Goal: Transaction & Acquisition: Purchase product/service

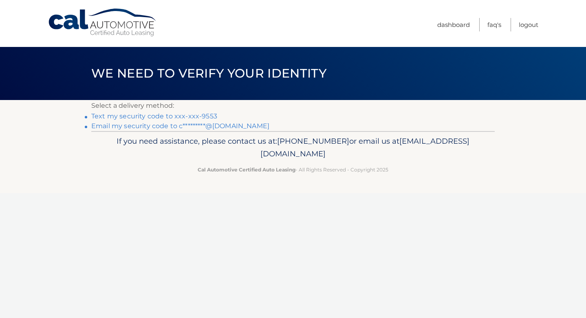
click at [194, 114] on link "Text my security code to xxx-xxx-9553" at bounding box center [154, 116] width 126 height 8
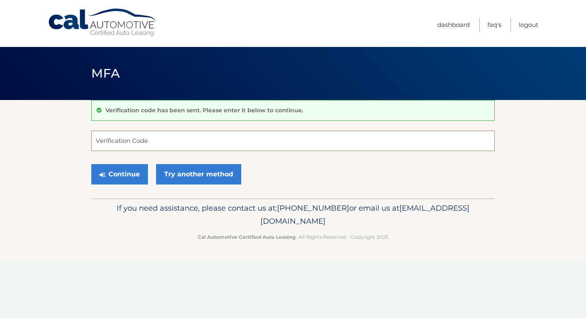
click at [162, 141] on input "Verification Code" at bounding box center [293, 140] width 404 height 20
type input "898072"
click at [122, 179] on button "Continue" at bounding box center [119, 174] width 57 height 20
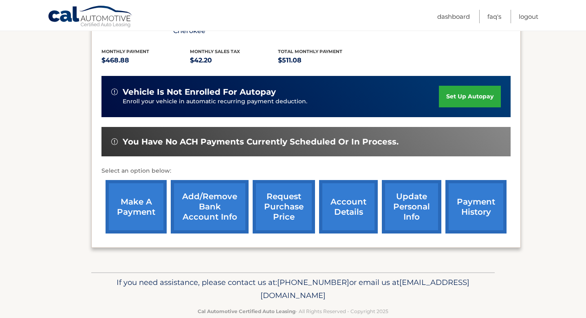
scroll to position [174, 0]
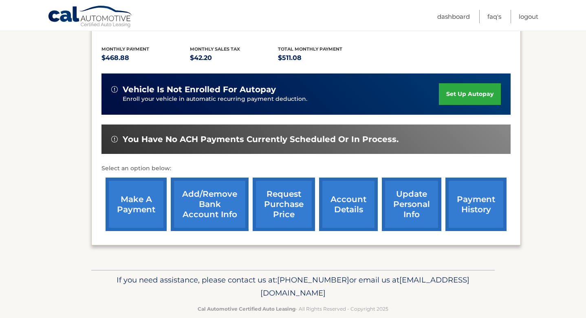
click at [138, 205] on link "make a payment" at bounding box center [136, 203] width 61 height 53
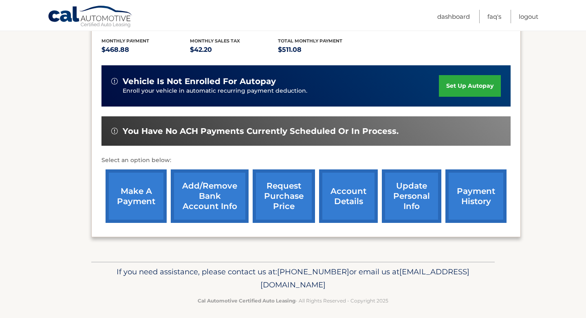
scroll to position [188, 0]
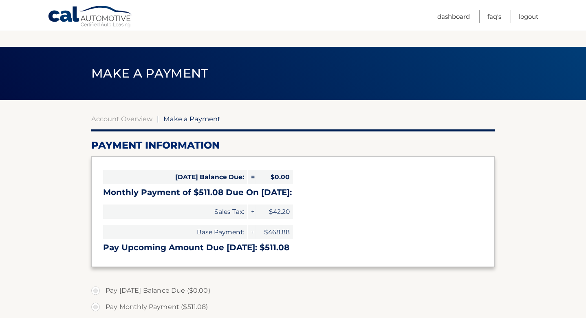
select select "ZWY1NTE1YWItYzAyNi00MzRiLWJiM2EtMmQ2M2NhMjY5Zjg0"
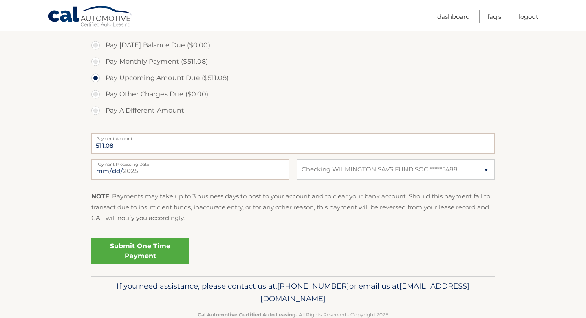
scroll to position [265, 0]
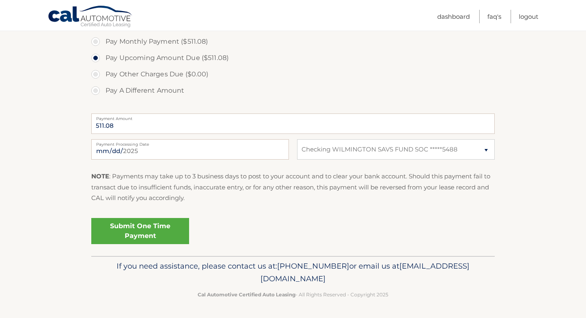
click at [148, 236] on link "Submit One Time Payment" at bounding box center [140, 231] width 98 height 26
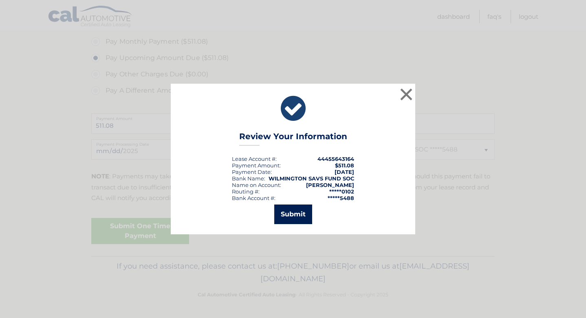
click at [298, 212] on button "Submit" at bounding box center [293, 214] width 38 height 20
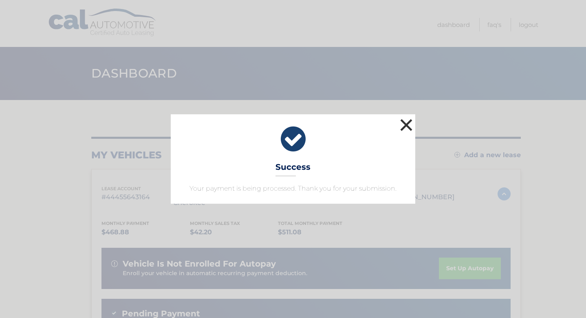
click at [405, 126] on button "×" at bounding box center [406, 125] width 16 height 16
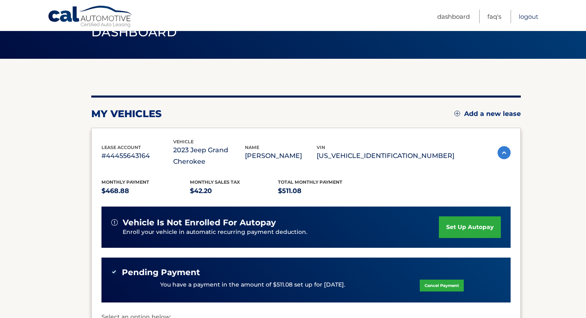
scroll to position [54, 0]
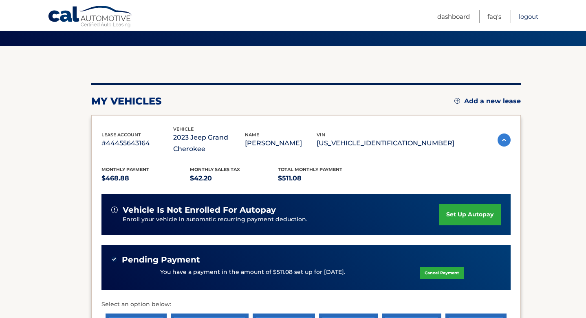
click at [527, 17] on link "Logout" at bounding box center [529, 16] width 20 height 13
